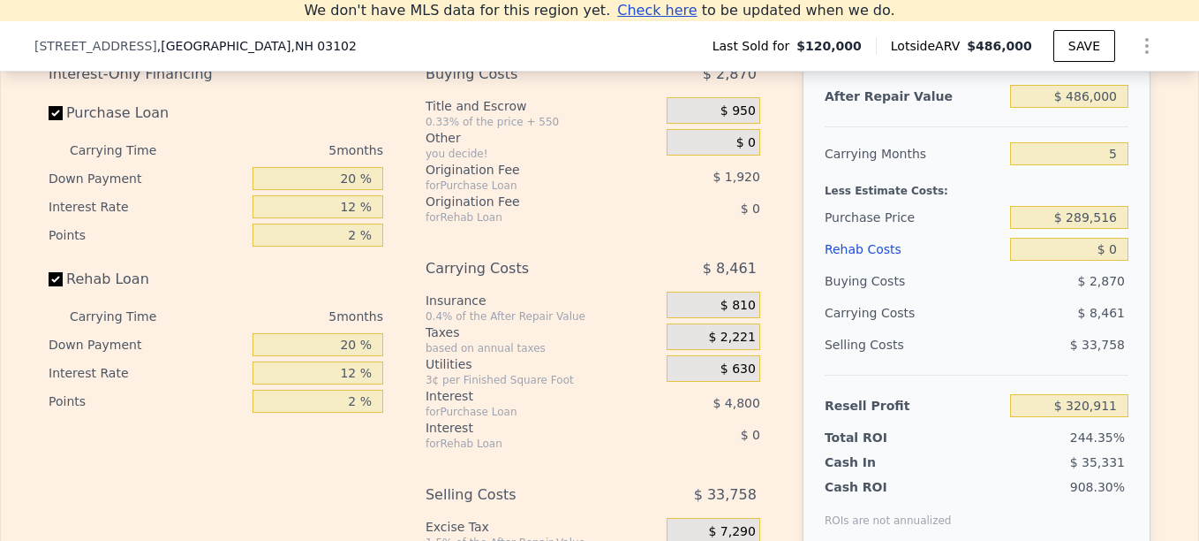
scroll to position [0, 7]
click at [49, 129] on label "Purchase Loan" at bounding box center [147, 113] width 197 height 32
click at [49, 120] on input "Purchase Loan" at bounding box center [56, 113] width 14 height 14
checkbox input "false"
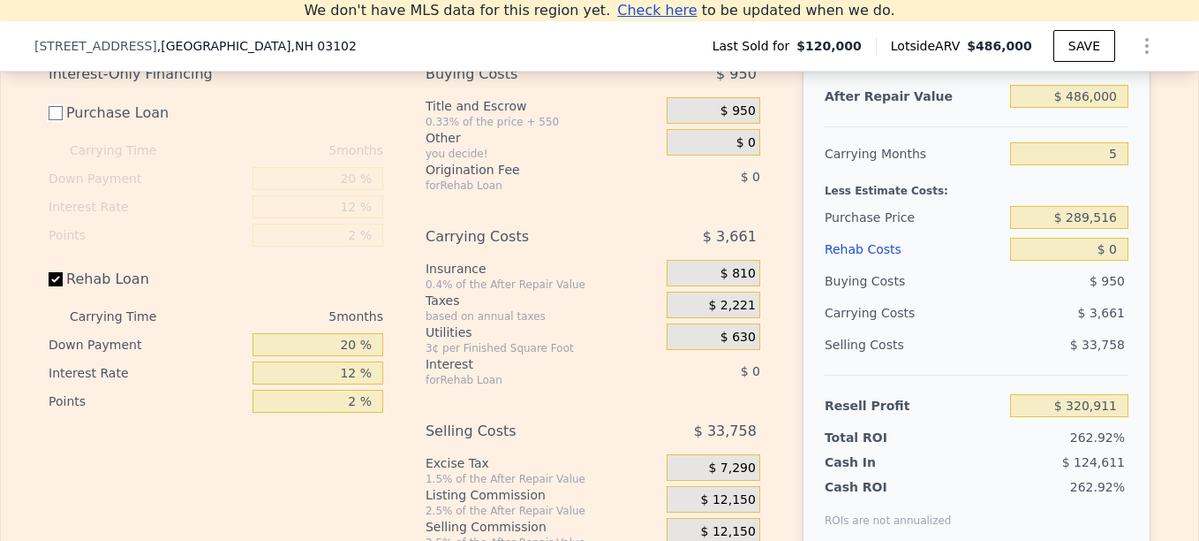
type input "$ 327,631"
click at [49, 286] on input "Rehab Loan" at bounding box center [56, 279] width 14 height 14
checkbox input "false"
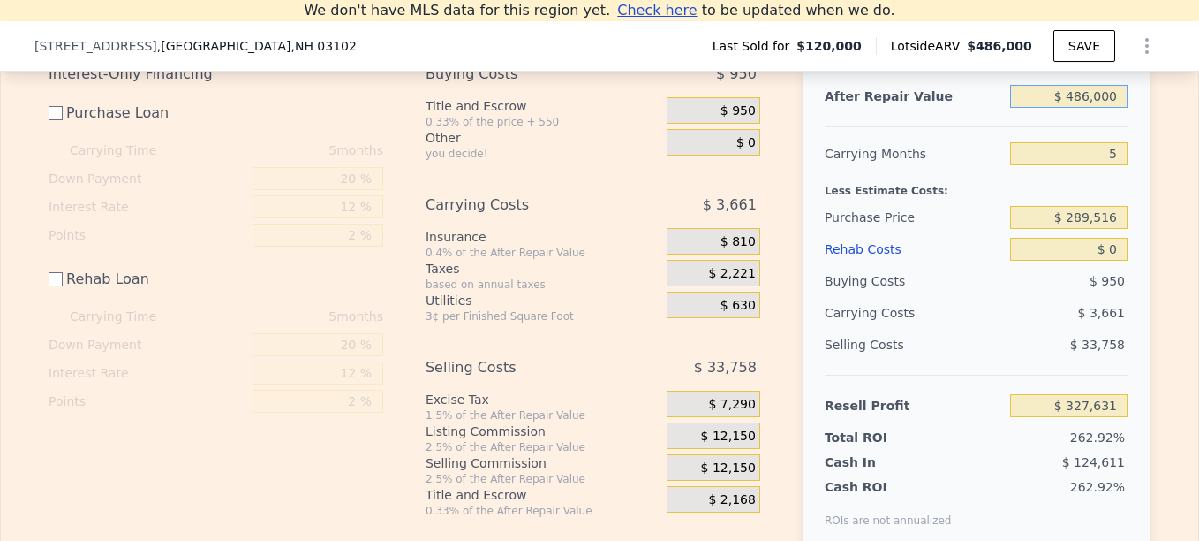
click at [1088, 108] on input "$ 486,000" at bounding box center [1069, 96] width 118 height 23
type input "$ 4,000"
type input "-$ 120,631"
type input "$ 444,000"
type input "$ 288,570"
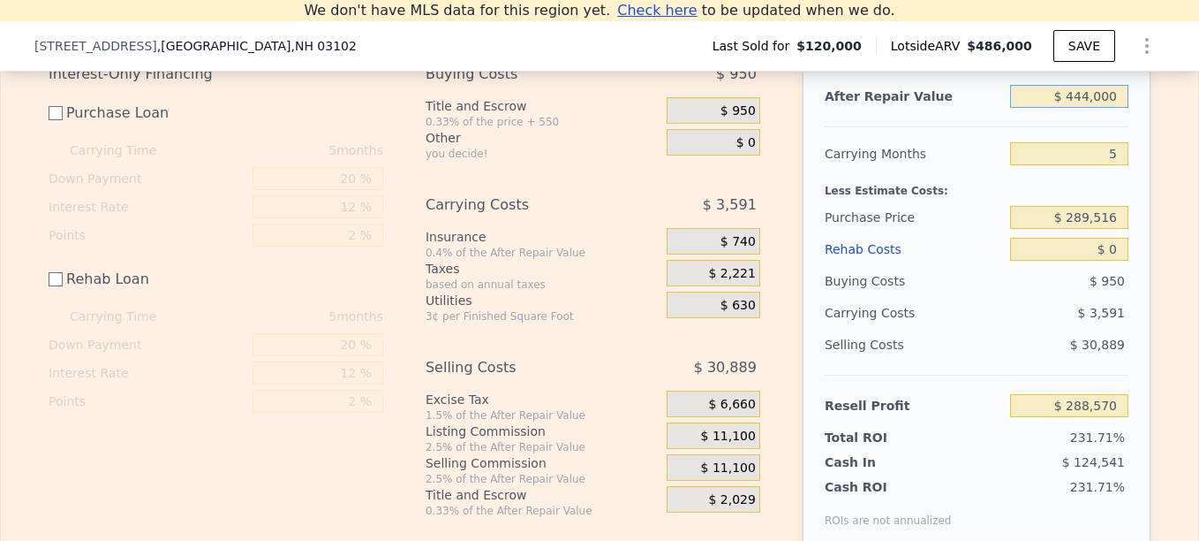
type input "$ 444,000"
click at [1108, 259] on input "$ 0" at bounding box center [1069, 249] width 118 height 23
type input "$ 63"
type input "$ 288,507"
type input "$ 637"
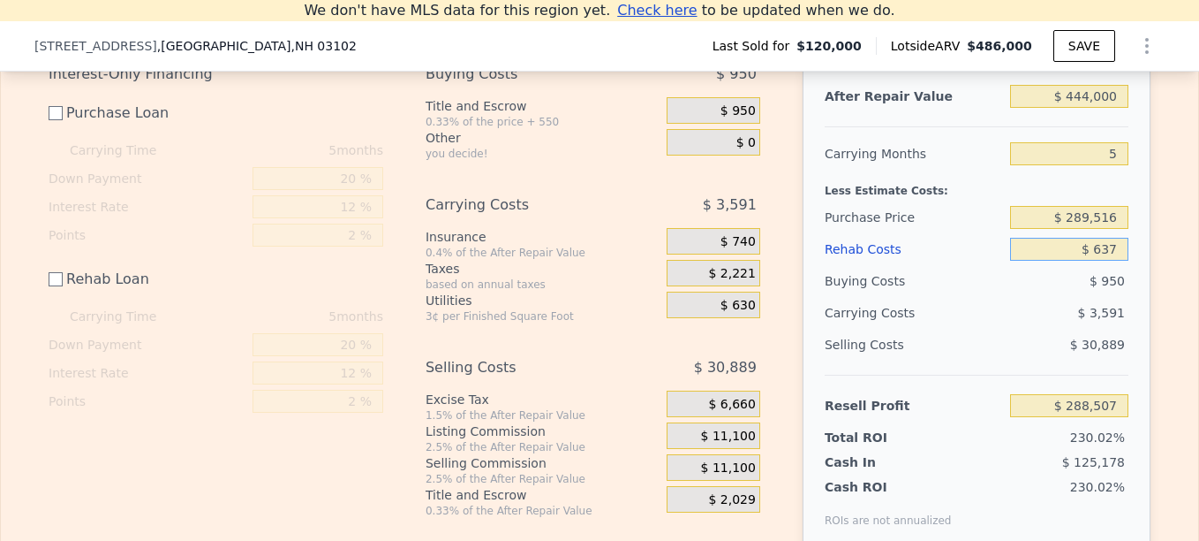
type input "$ 287,933"
type input "$ 63"
type input "$ 288,507"
type input "$ 632"
type input "$ 287,938"
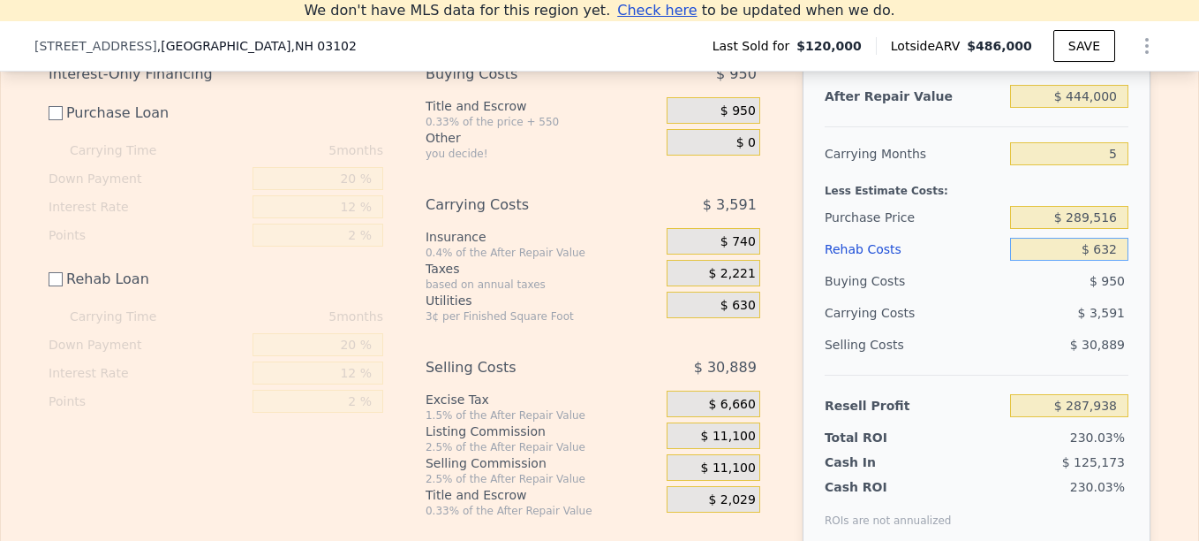
type input "$ 63"
type input "$ 288,507"
type input "$ 637"
type input "$ 287,933"
type input "$ 63,725"
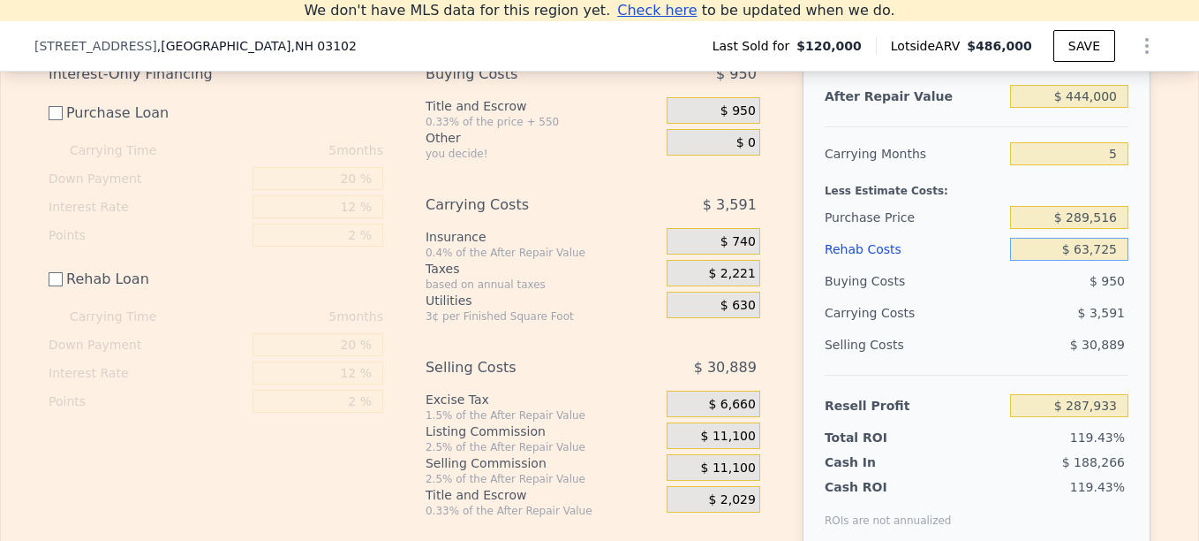
type input "$ 224,845"
type input "$ 63,725"
click at [1132, 294] on div "After Repair Value $ 444,000 Carrying Months 5 Less Estimate Costs: Purchase Pr…" at bounding box center [977, 303] width 348 height 491
click at [1114, 165] on input "5" at bounding box center [1069, 153] width 118 height 23
type input "6"
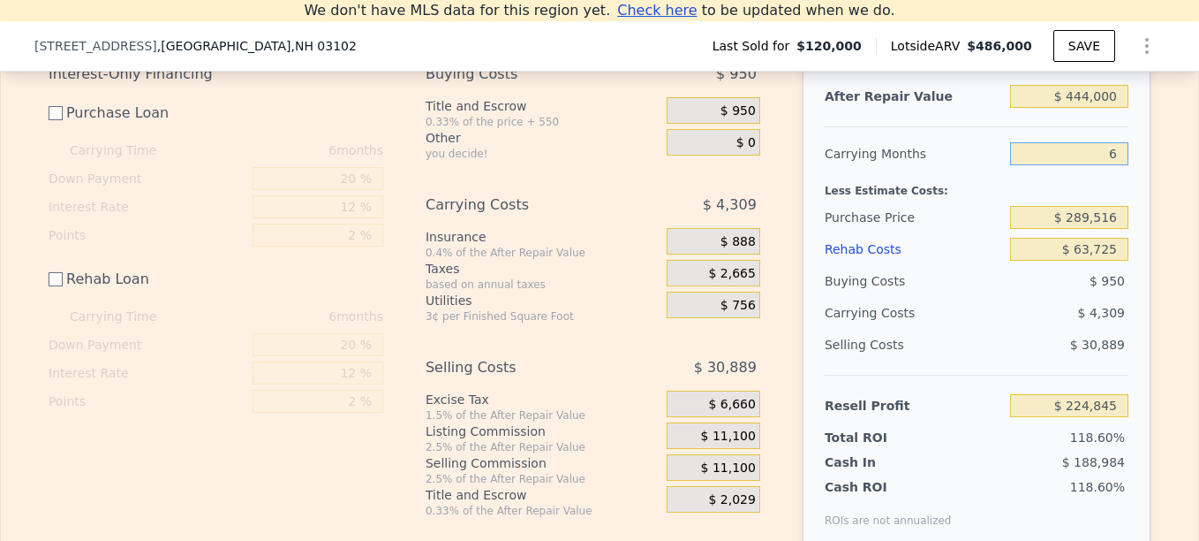
type input "$ 224,127"
type input "6"
click at [1154, 239] on div "Edit the assumptions in yellow boxes. Input profit to calculate an offer price.…" at bounding box center [599, 283] width 1131 height 590
click at [1116, 417] on input "$ 224,127" at bounding box center [1069, 405] width 118 height 23
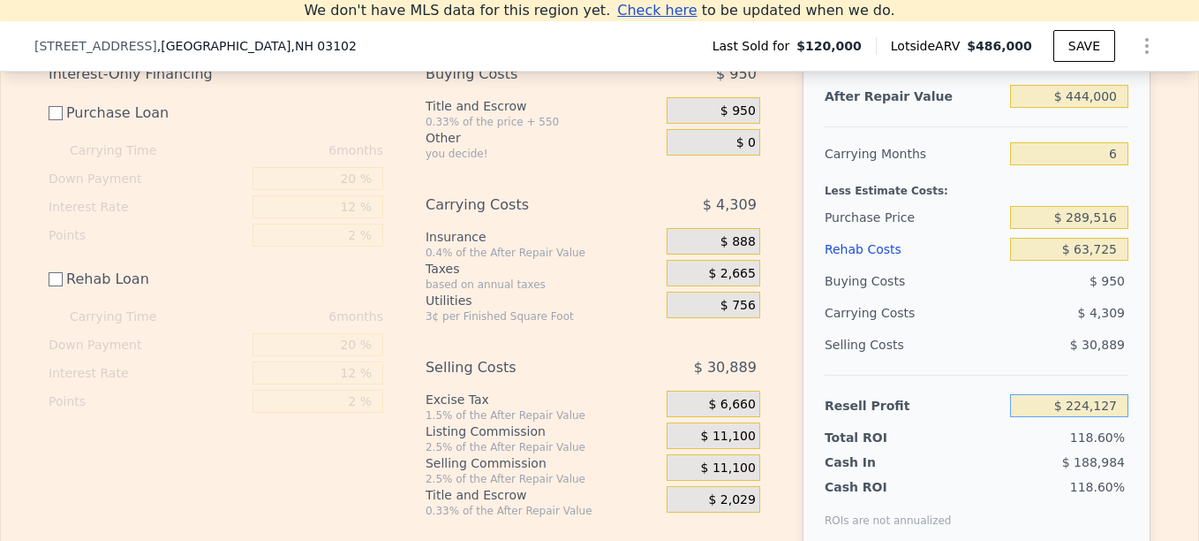
click at [1116, 417] on input "$ 224,127" at bounding box center [1069, 405] width 118 height 23
type input "$ 70,000"
click at [1158, 382] on div "Edit the assumptions in yellow boxes. Input profit to calculate an offer price.…" at bounding box center [599, 283] width 1131 height 590
type input "$ 273,616"
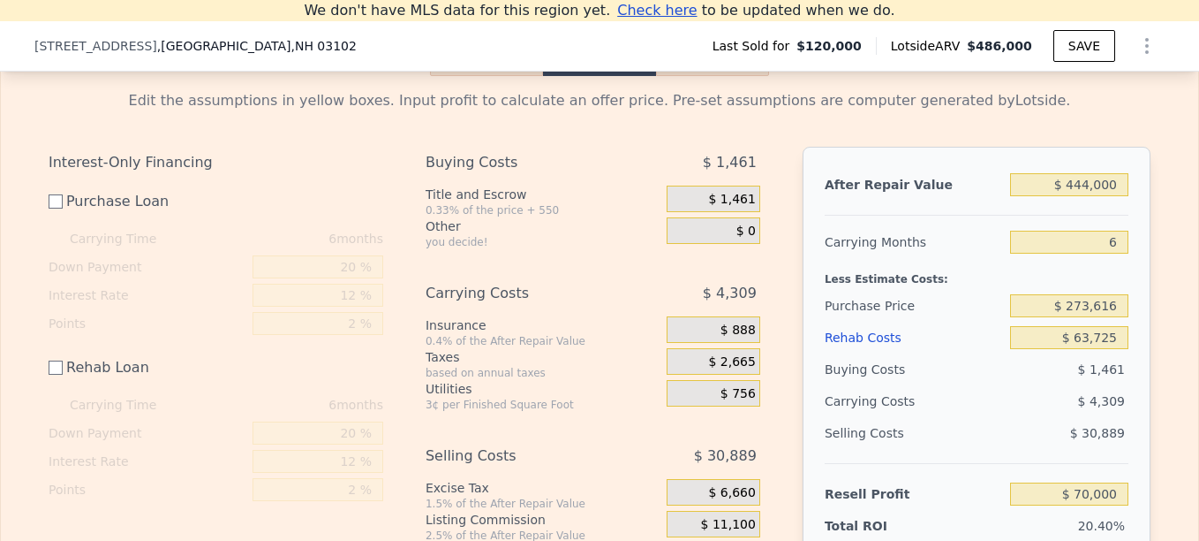
scroll to position [2629, 0]
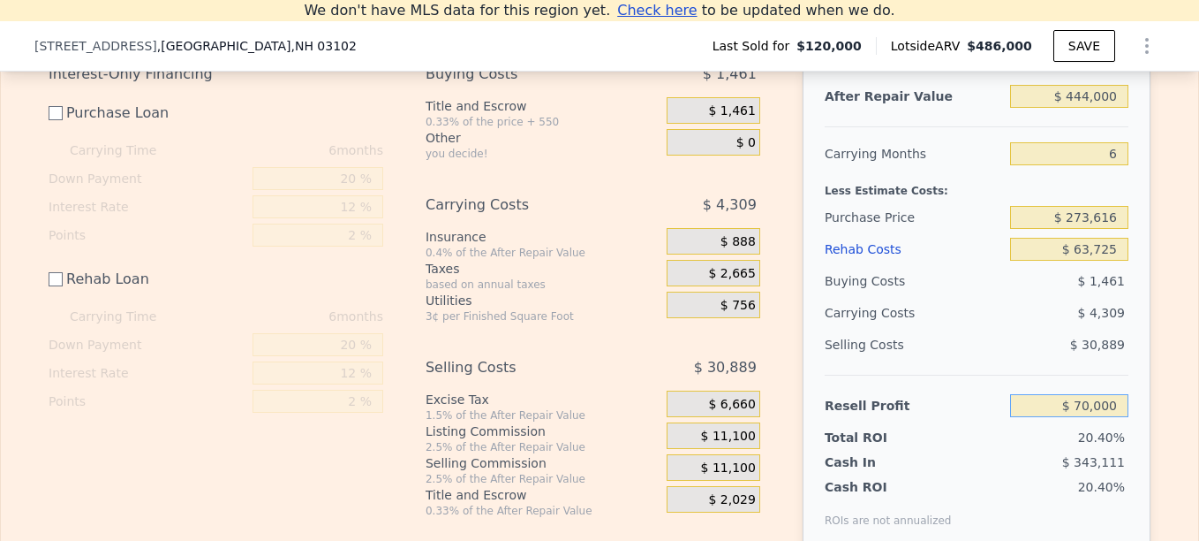
click at [1085, 413] on input "$ 70,000" at bounding box center [1069, 405] width 118 height 23
type input "$ 65,000"
click at [1158, 404] on div "Edit the assumptions in yellow boxes. Input profit to calculate an offer price.…" at bounding box center [599, 283] width 1131 height 590
type input "$ 278,599"
click at [1090, 417] on input "$ 65,000" at bounding box center [1069, 405] width 118 height 23
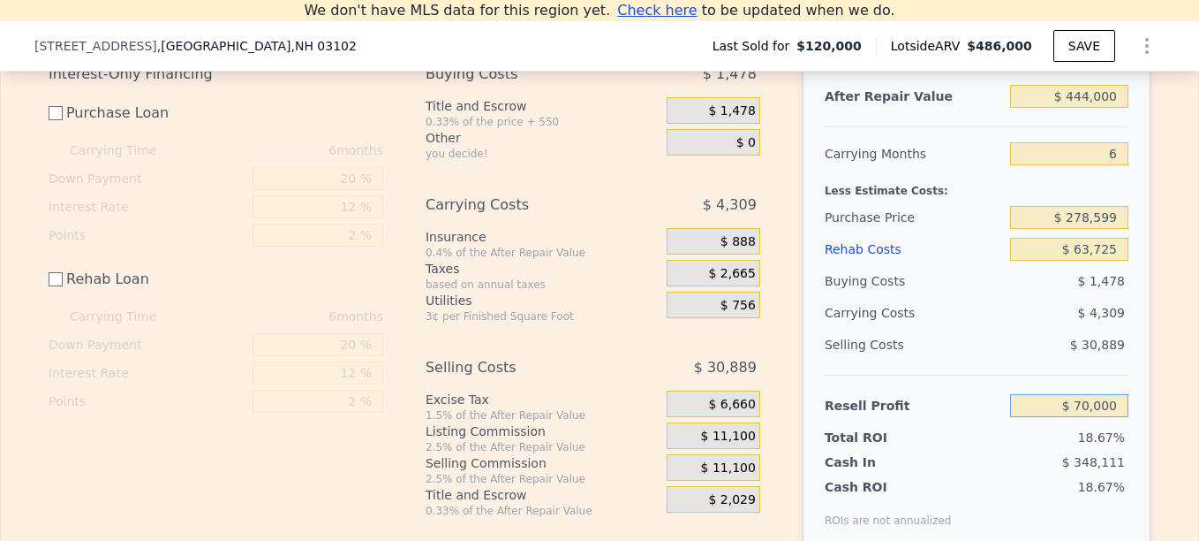
type input "$ 70,000"
click at [1142, 406] on div "After Repair Value $ 444,000 Carrying Months 6 Less Estimate Costs: Purchase Pr…" at bounding box center [977, 303] width 348 height 491
type input "$ 273,616"
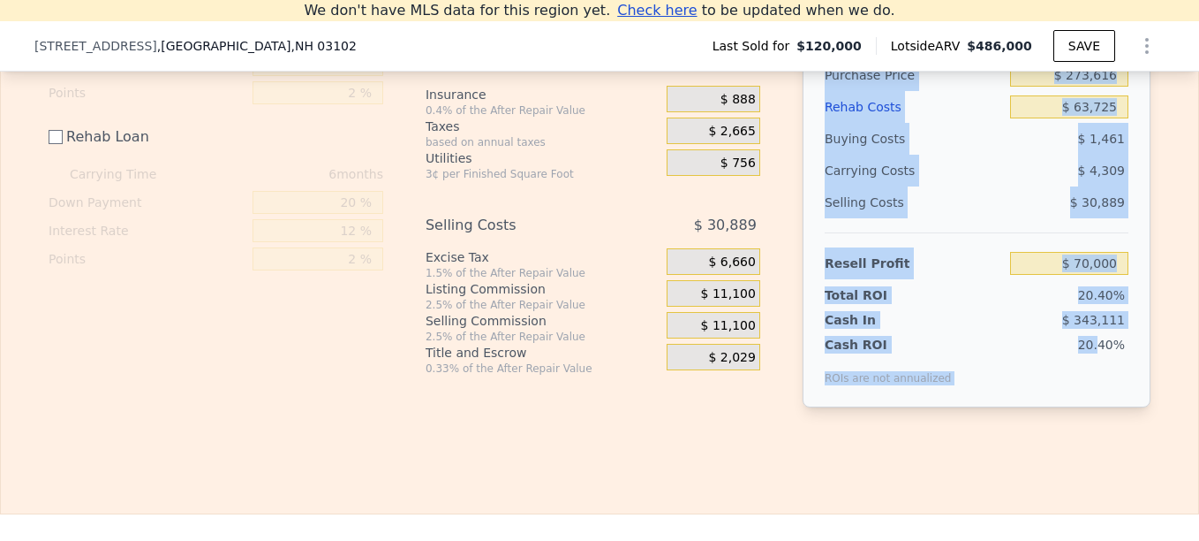
scroll to position [2806, 0]
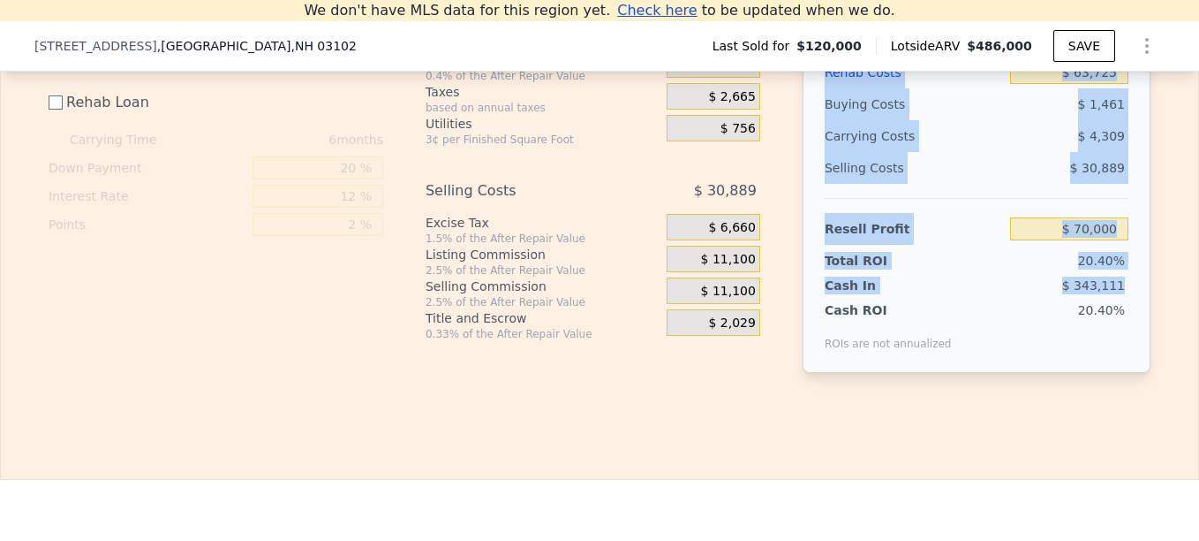
drag, startPoint x: 812, startPoint y: 107, endPoint x: 1116, endPoint y: 287, distance: 354.0
click at [1116, 287] on div "After Repair Value $ 444,000 Carrying Months 6 Less Estimate Costs: Purchase Pr…" at bounding box center [977, 127] width 348 height 491
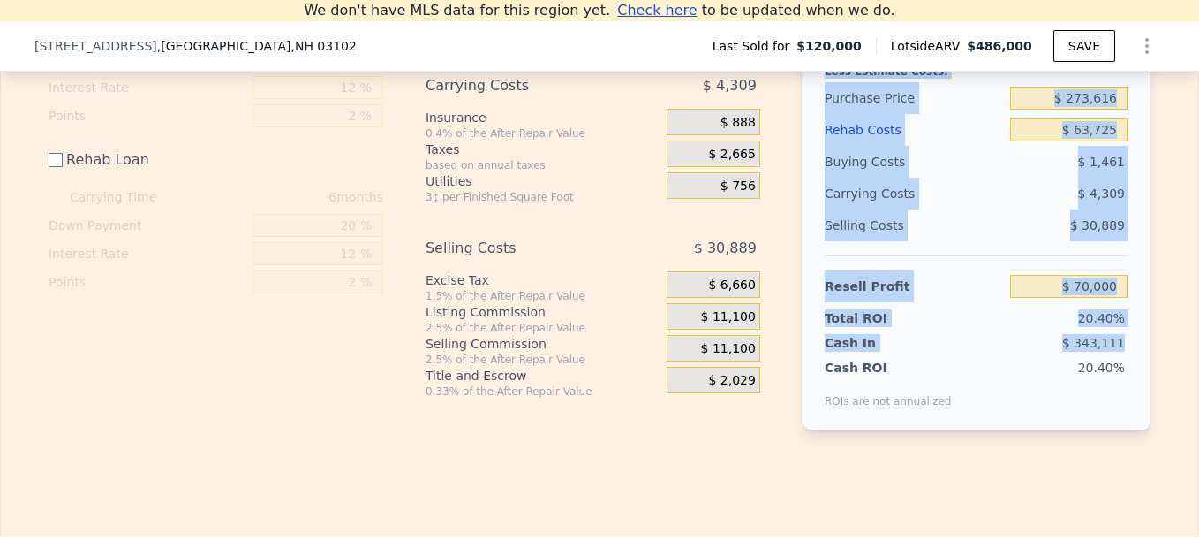
scroll to position [2718, 0]
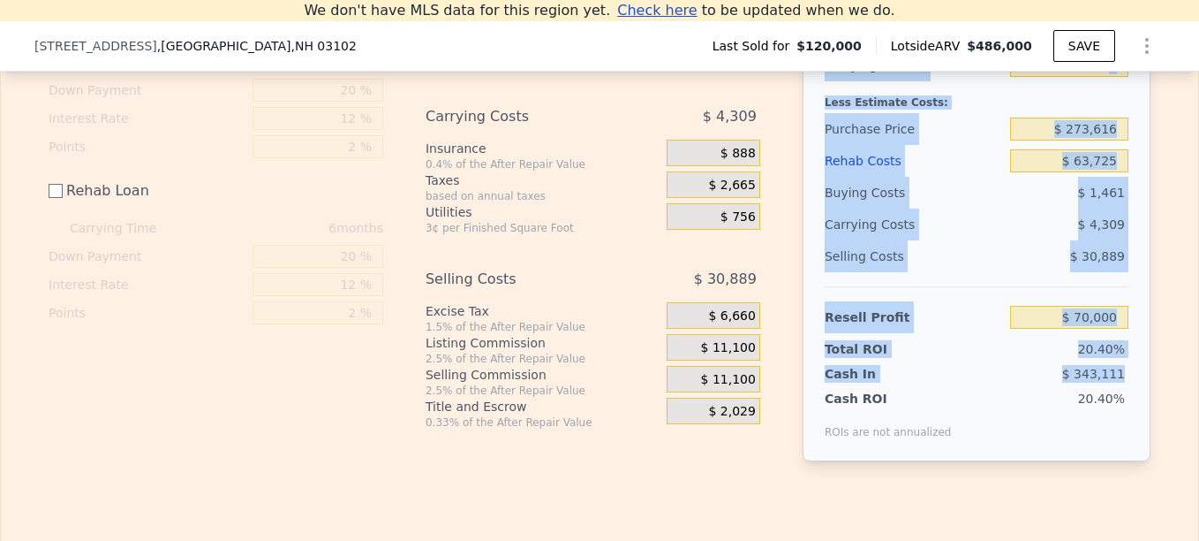
copy div "After Repair Value Carrying Months Less Estimate Costs: Purchase Price Rehab Co…"
